Goal: Information Seeking & Learning: Learn about a topic

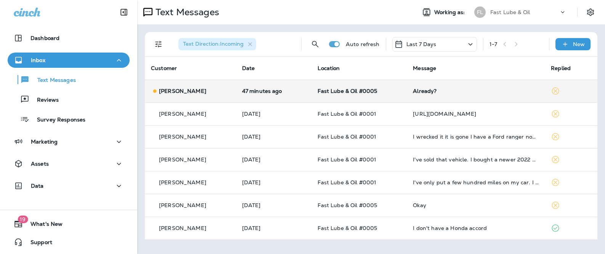
click at [205, 94] on div "[PERSON_NAME]" at bounding box center [190, 91] width 79 height 8
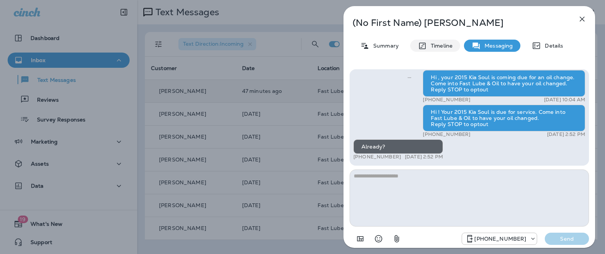
click at [434, 51] on div "Timeline" at bounding box center [435, 46] width 50 height 12
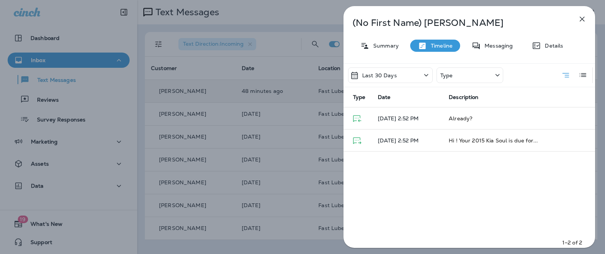
click at [410, 73] on div "Last 30 Days" at bounding box center [390, 75] width 85 height 16
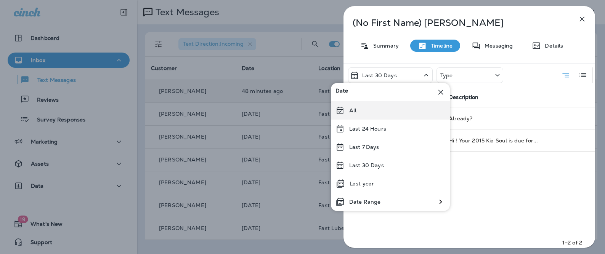
click at [398, 107] on div "All" at bounding box center [390, 110] width 119 height 18
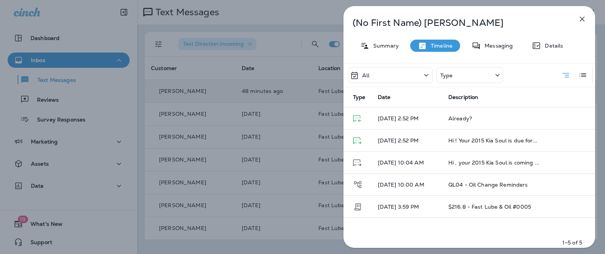
click at [584, 21] on icon "button" at bounding box center [582, 19] width 5 height 5
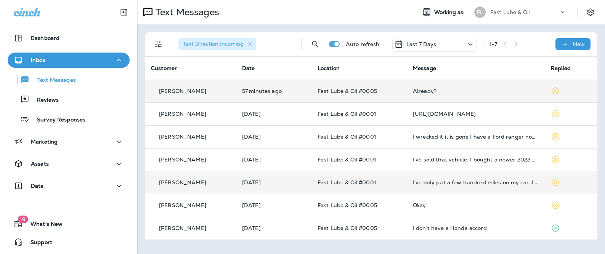
click at [229, 187] on td "[PERSON_NAME]" at bounding box center [190, 182] width 91 height 23
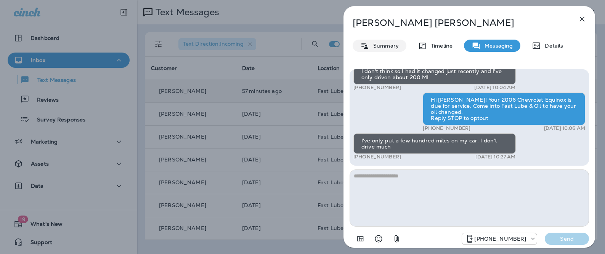
click at [386, 51] on div "Summary" at bounding box center [380, 46] width 54 height 12
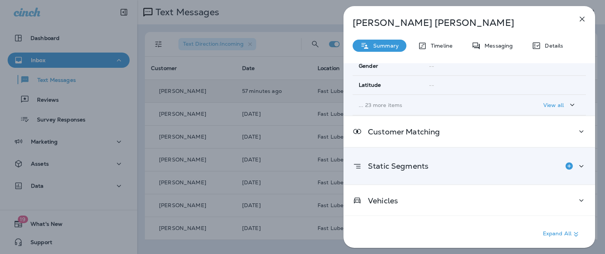
scroll to position [175, 0]
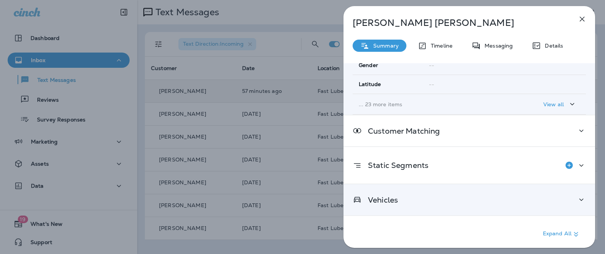
click at [389, 193] on div "Vehicles" at bounding box center [470, 200] width 252 height 31
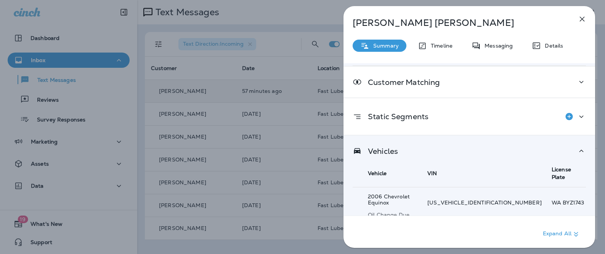
scroll to position [225, 0]
click at [447, 46] on p "Timeline" at bounding box center [440, 46] width 26 height 6
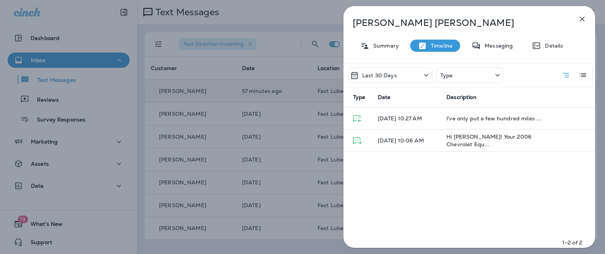
click at [397, 77] on div "Last 30 Days" at bounding box center [390, 75] width 85 height 16
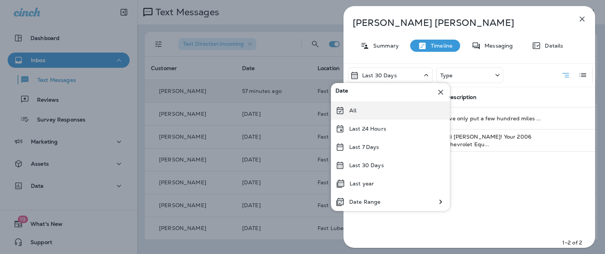
click at [379, 111] on div "All" at bounding box center [390, 110] width 119 height 18
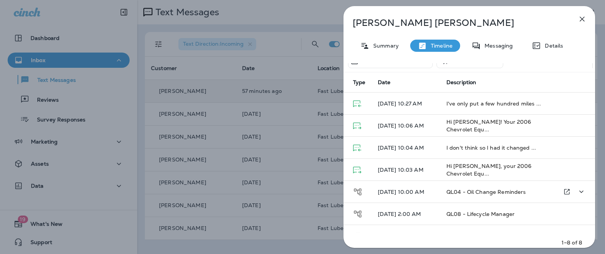
scroll to position [51, 0]
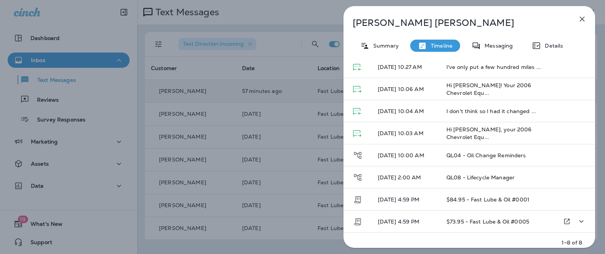
click at [389, 222] on p "[DATE] 4:59 PM" at bounding box center [406, 222] width 56 height 6
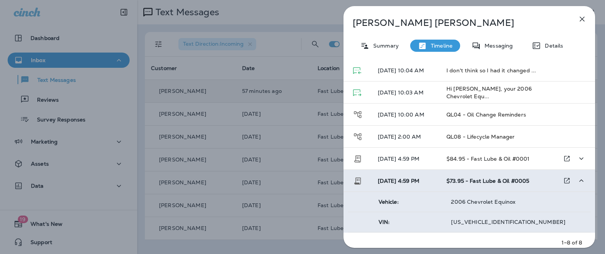
scroll to position [90, 0]
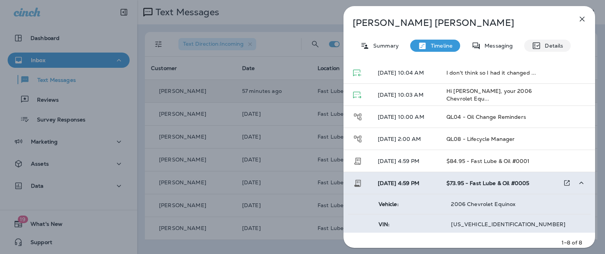
click at [541, 45] on p "Details" at bounding box center [552, 46] width 22 height 6
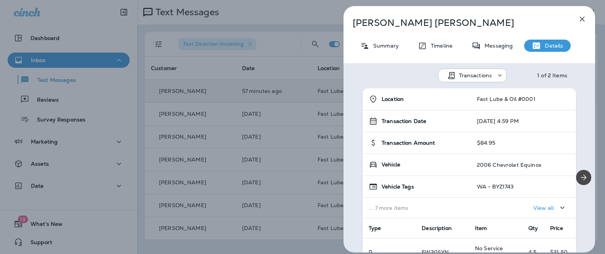
click at [537, 212] on div "View all" at bounding box center [550, 208] width 34 height 10
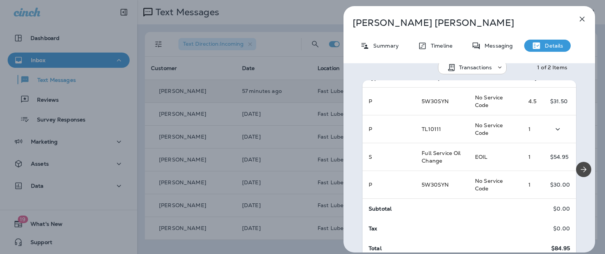
scroll to position [14, 0]
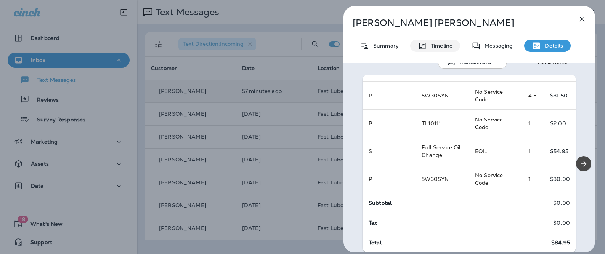
click at [440, 47] on p "Timeline" at bounding box center [440, 46] width 26 height 6
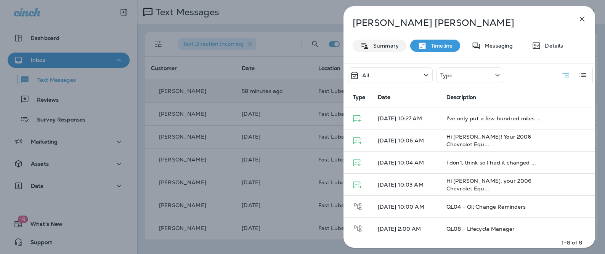
click at [396, 49] on div "Summary" at bounding box center [380, 46] width 54 height 12
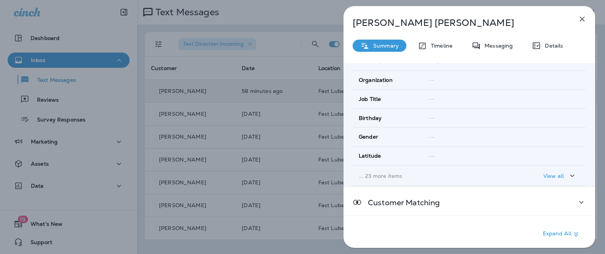
scroll to position [175, 0]
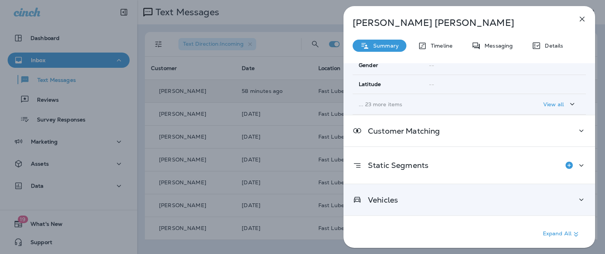
click at [410, 196] on div "Vehicles" at bounding box center [469, 200] width 233 height 10
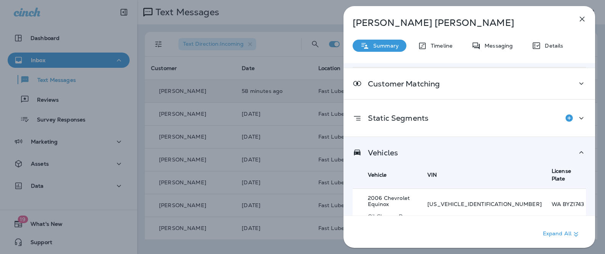
scroll to position [225, 0]
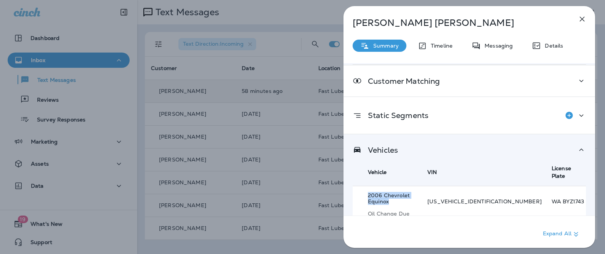
drag, startPoint x: 367, startPoint y: 189, endPoint x: 438, endPoint y: 190, distance: 71.3
click at [421, 190] on td "2006 Chevrolet Equinox Oil Change Due Date: Aug 18, 2025" at bounding box center [387, 207] width 69 height 43
copy p "2006 Chevrolet Equinox"
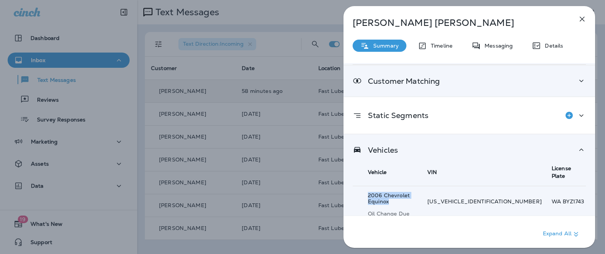
scroll to position [0, 0]
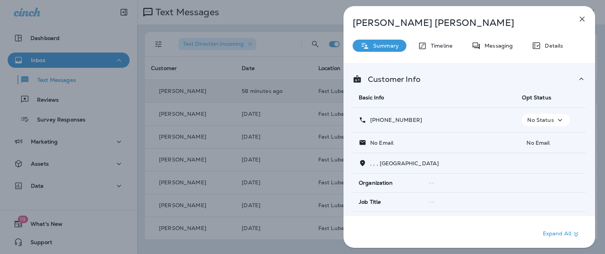
click at [524, 50] on div "Summary Timeline Messaging Details" at bounding box center [470, 46] width 252 height 12
click at [501, 49] on p "Messaging" at bounding box center [497, 46] width 32 height 6
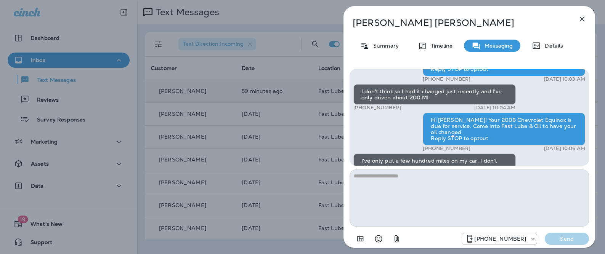
scroll to position [-20, 0]
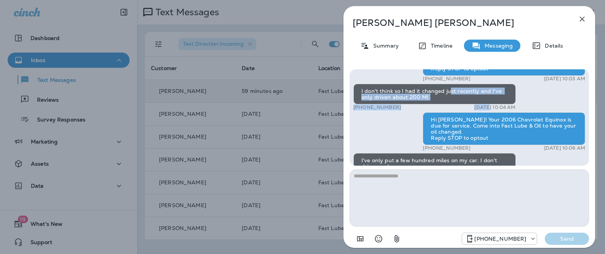
drag, startPoint x: 449, startPoint y: 92, endPoint x: 472, endPoint y: 108, distance: 28.0
click at [472, 108] on div "I don't think so I had it changed just recently and I've only driven about 200 …" at bounding box center [434, 97] width 162 height 27
click at [421, 100] on div "I don't think so I had it changed just recently and I've only driven about 200 …" at bounding box center [434, 94] width 162 height 21
drag, startPoint x: 446, startPoint y: 99, endPoint x: 341, endPoint y: 86, distance: 106.0
click at [341, 86] on div "Sharon Saunders Summary Timeline Messaging Details Hi Sharon, your 2006 Chevrol…" at bounding box center [469, 127] width 271 height 254
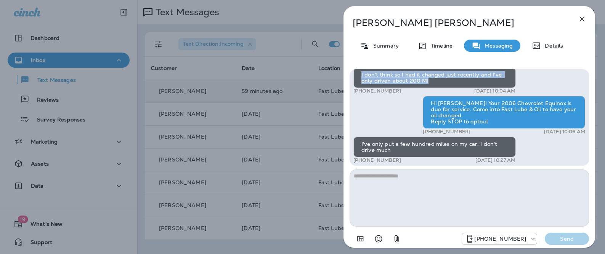
scroll to position [0, 0]
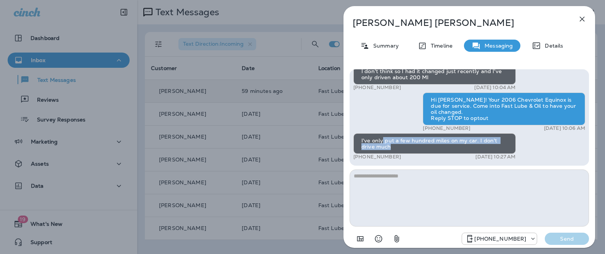
drag, startPoint x: 382, startPoint y: 141, endPoint x: 504, endPoint y: 150, distance: 122.8
click at [504, 150] on div "I've only put a few hundred miles on my car. I don't drive much" at bounding box center [434, 143] width 162 height 21
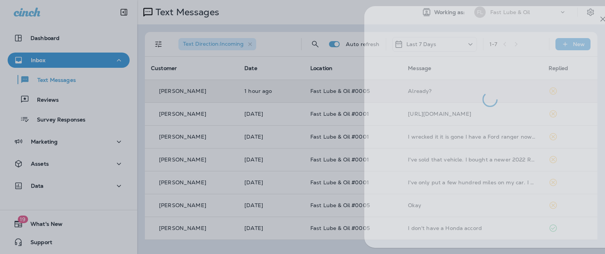
click at [274, 93] on div at bounding box center [323, 127] width 605 height 254
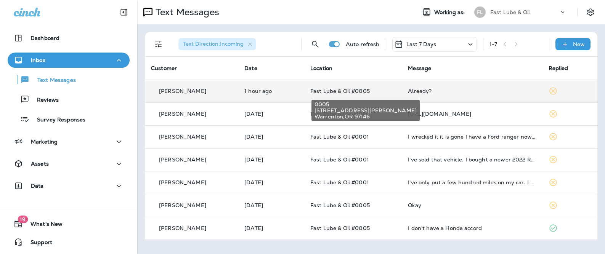
click at [368, 93] on span "Fast Lube & Oil #0005" at bounding box center [339, 91] width 59 height 7
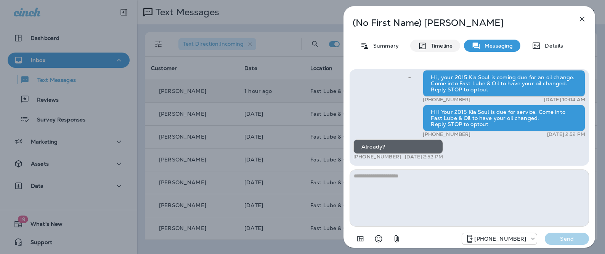
click at [438, 46] on p "Timeline" at bounding box center [440, 46] width 26 height 6
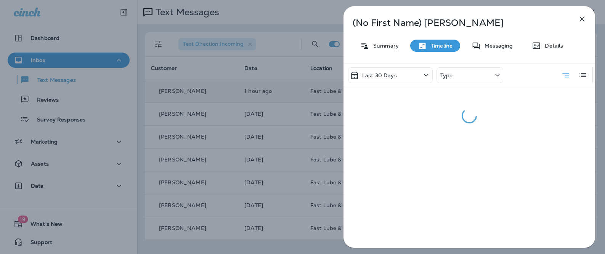
click at [397, 70] on div "Last 30 Days" at bounding box center [390, 75] width 85 height 16
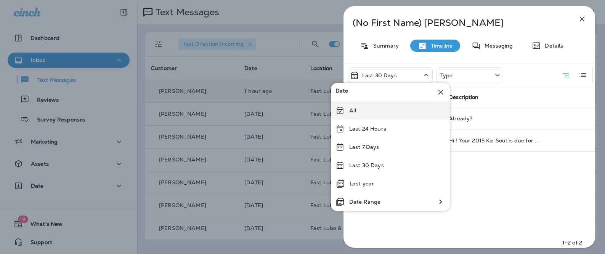
click at [389, 115] on div "All" at bounding box center [390, 110] width 119 height 18
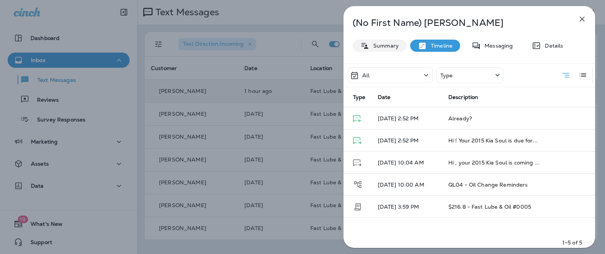
click at [397, 44] on p "Summary" at bounding box center [383, 46] width 29 height 6
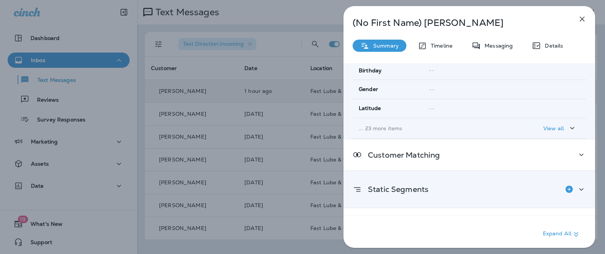
scroll to position [175, 0]
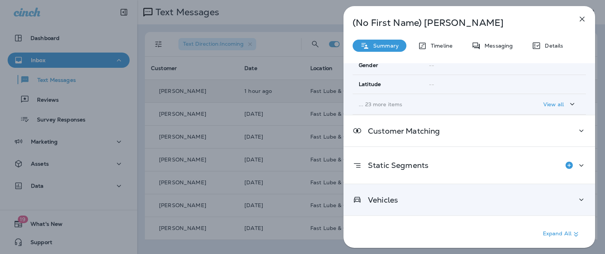
click at [420, 194] on div "Vehicles" at bounding box center [470, 200] width 252 height 31
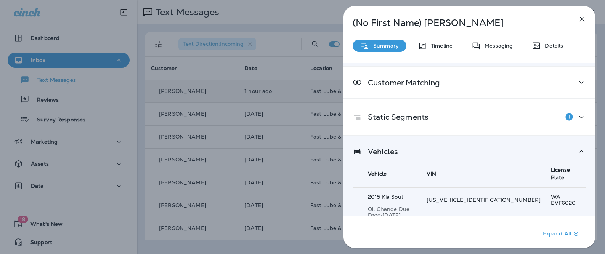
scroll to position [225, 0]
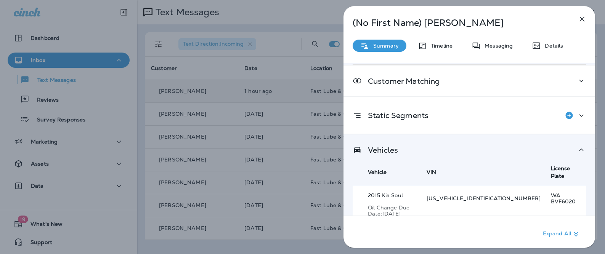
click at [488, 196] on p "[US_VEHICLE_IDENTIFICATION_NUMBER]" at bounding box center [484, 199] width 114 height 6
click at [551, 193] on p "WA BVF6020" at bounding box center [568, 199] width 35 height 12
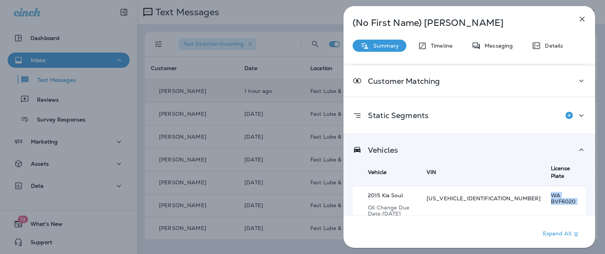
click at [551, 193] on p "WA BVF6020" at bounding box center [568, 199] width 35 height 12
copy p "WA BVF6020"
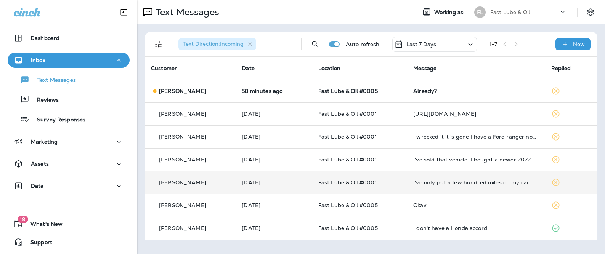
click at [203, 180] on div "[PERSON_NAME]" at bounding box center [190, 183] width 79 height 8
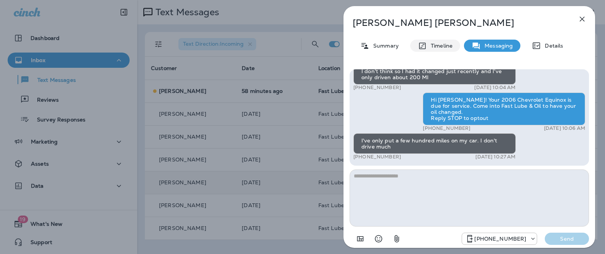
click at [432, 50] on div "Timeline" at bounding box center [435, 46] width 50 height 12
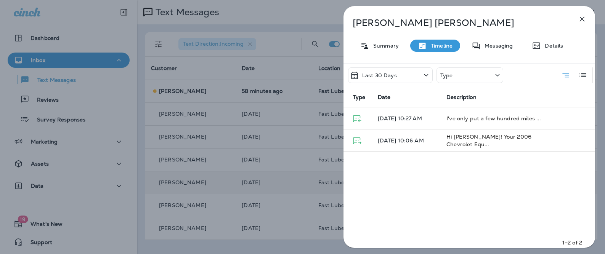
click at [400, 67] on div "Last 30 Days" at bounding box center [390, 75] width 85 height 16
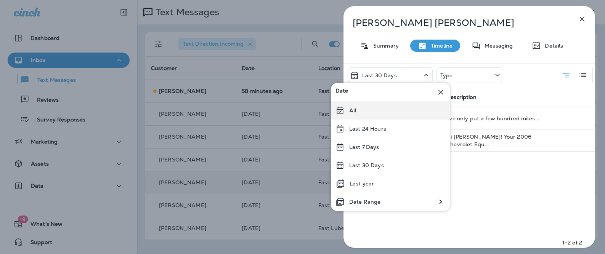
click at [387, 117] on div "All" at bounding box center [390, 110] width 119 height 18
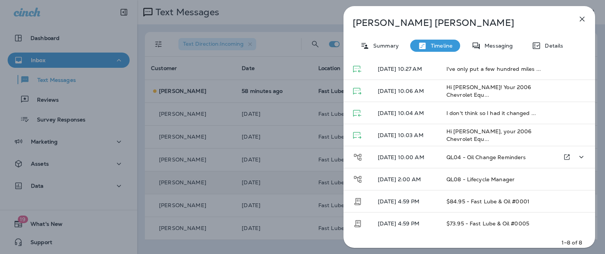
scroll to position [51, 0]
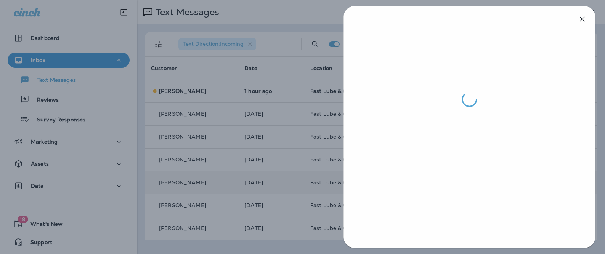
click at [308, 88] on div at bounding box center [302, 127] width 605 height 254
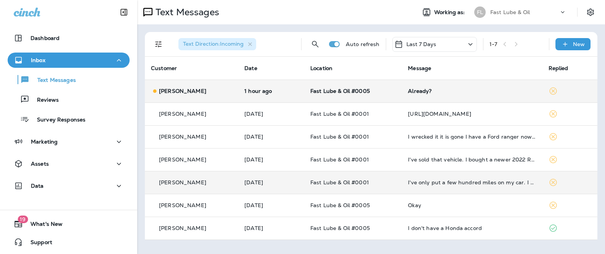
click at [218, 88] on div "[PERSON_NAME]" at bounding box center [191, 91] width 81 height 8
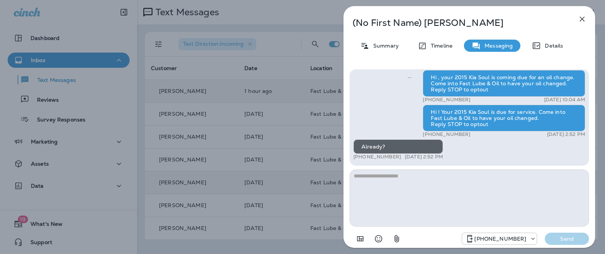
click at [379, 37] on div "(No First Name) [PERSON_NAME] Summary Timeline Messaging Details Hi , your 2015…" at bounding box center [470, 129] width 252 height 247
click at [384, 48] on p "Summary" at bounding box center [383, 46] width 29 height 6
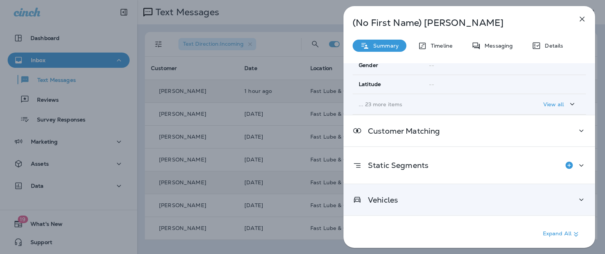
click at [412, 197] on div "Vehicles" at bounding box center [469, 200] width 233 height 10
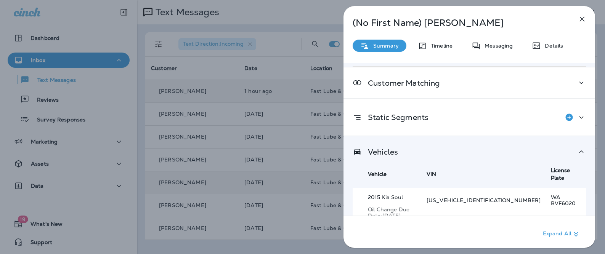
scroll to position [225, 0]
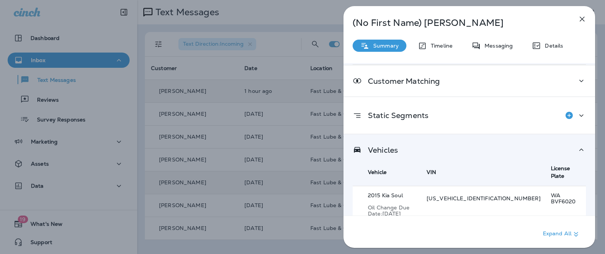
click at [505, 196] on p "[US_VEHICLE_IDENTIFICATION_NUMBER]" at bounding box center [484, 199] width 114 height 6
copy p "[US_VEHICLE_IDENTIFICATION_NUMBER]"
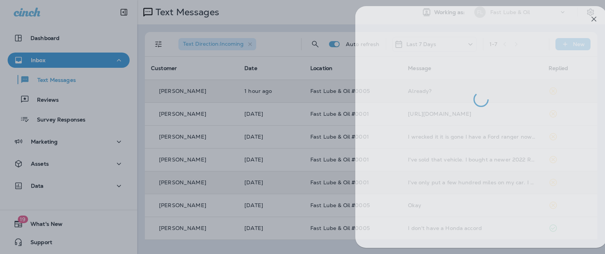
click at [225, 120] on div at bounding box center [314, 127] width 605 height 254
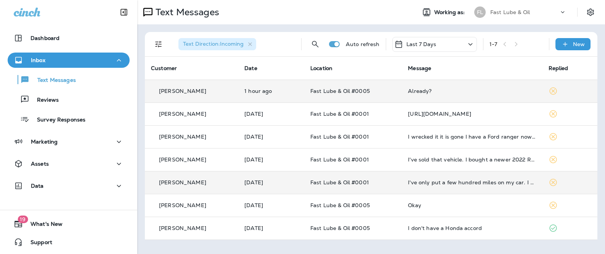
click at [361, 94] on span "Fast Lube & Oil #0005" at bounding box center [339, 91] width 59 height 7
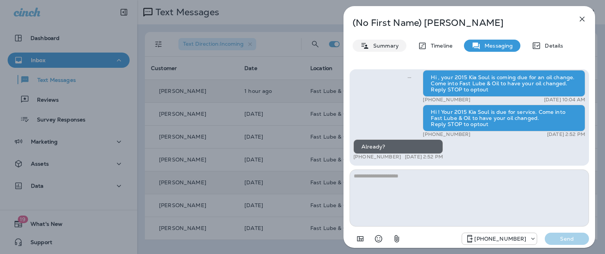
click at [387, 45] on p "Summary" at bounding box center [383, 46] width 29 height 6
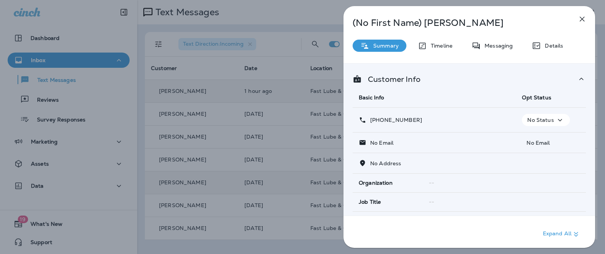
scroll to position [175, 0]
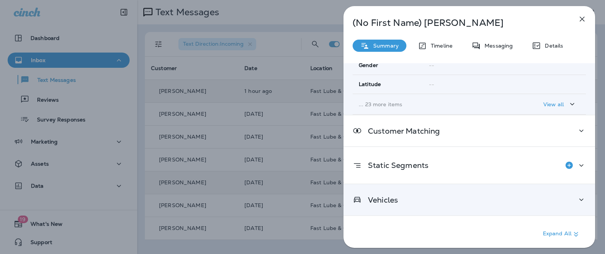
click at [415, 191] on div "Vehicles" at bounding box center [470, 200] width 252 height 31
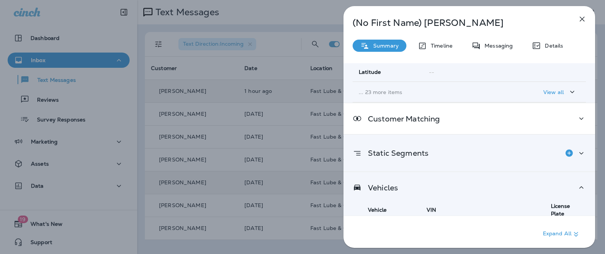
scroll to position [225, 0]
